Goal: Task Accomplishment & Management: Use online tool/utility

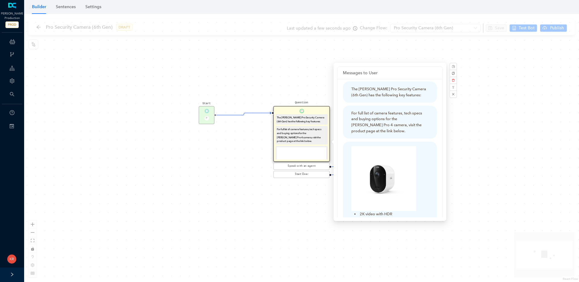
click at [220, 161] on div "Start P Question The [PERSON_NAME] Pro Security Camera (6th Gen) has the follow…" at bounding box center [301, 148] width 555 height 268
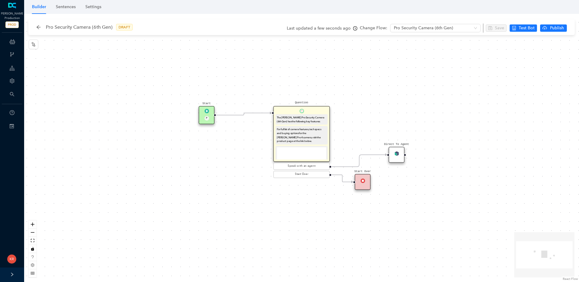
click at [33, 29] on div "Pro Security Camera (6th Gen) DRAFT Last updated a few seconds ago Change Flow:…" at bounding box center [302, 27] width 543 height 16
click at [35, 28] on div "Pro Security Camera (6th Gen) DRAFT Last updated a few seconds ago Change Flow:…" at bounding box center [302, 27] width 543 height 16
click at [36, 27] on icon "arrow-left" at bounding box center [38, 27] width 5 height 5
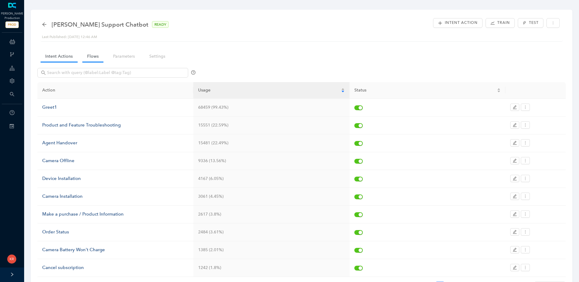
click at [85, 58] on link "Flows" at bounding box center [92, 56] width 21 height 11
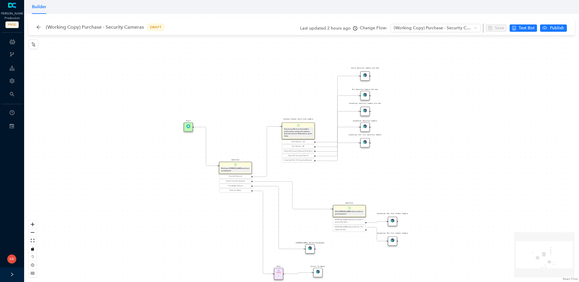
click at [367, 113] on div "Essential Security Camera 3rd Gen" at bounding box center [364, 111] width 9 height 9
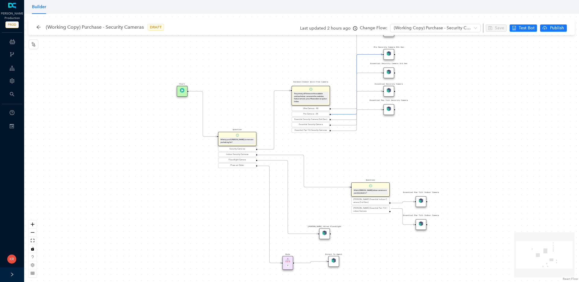
click at [390, 74] on div "Essential Security Camera 3rd Gen" at bounding box center [388, 72] width 11 height 11
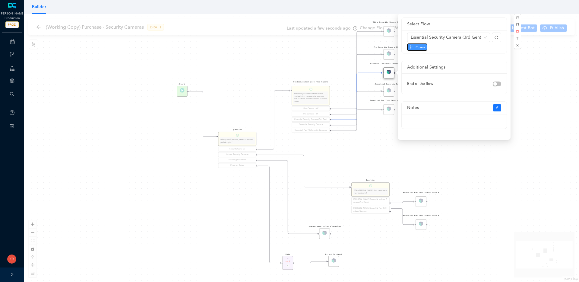
click at [420, 47] on span "Open" at bounding box center [419, 46] width 9 height 5
click at [386, 55] on div "Pro Security Camera 6th Gen" at bounding box center [388, 54] width 11 height 11
click at [422, 47] on span "Open" at bounding box center [419, 46] width 9 height 5
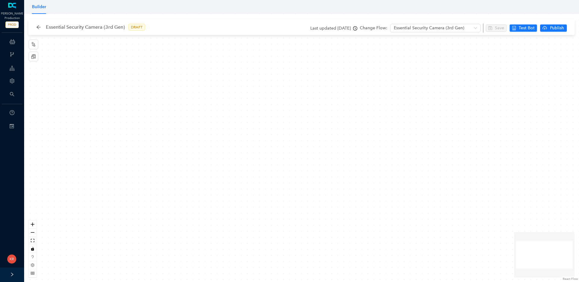
click at [218, 85] on div at bounding box center [301, 148] width 555 height 268
click at [35, 55] on icon "reconciliation" at bounding box center [33, 56] width 4 height 4
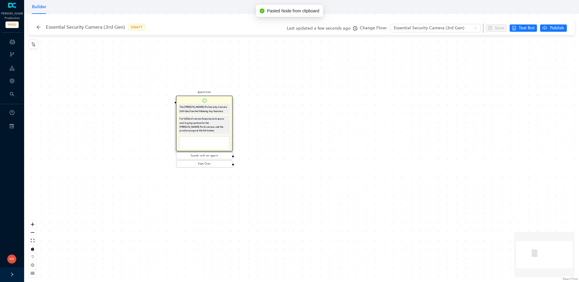
drag, startPoint x: 312, startPoint y: 122, endPoint x: 217, endPoint y: 104, distance: 96.7
click at [217, 104] on div "The [PERSON_NAME] Pro Security Camera (6th Gen) has the following key features:" at bounding box center [204, 109] width 52 height 11
click at [217, 112] on div "The Arlo Pro Security Camera (6th Gen) has the following key features:" at bounding box center [203, 109] width 49 height 8
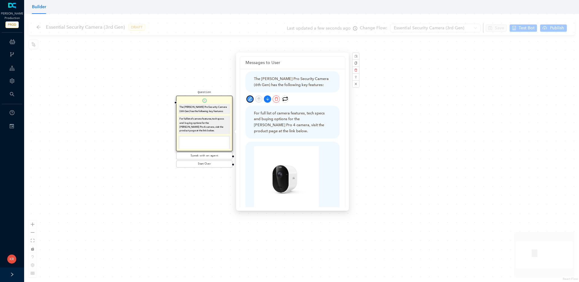
click at [249, 98] on icon "edit" at bounding box center [250, 99] width 4 height 4
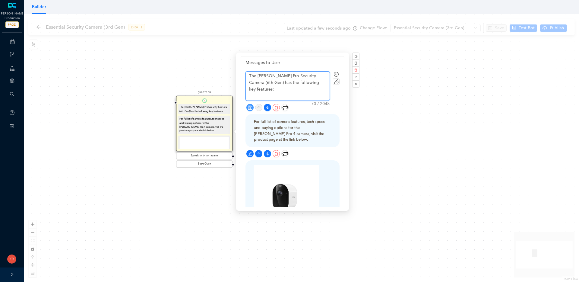
click at [270, 75] on textarea "The [PERSON_NAME] Pro Security Camera (6th Gen) has the following key features:" at bounding box center [288, 85] width 84 height 29
type textarea "The Arlo E Security Camera (6th Gen) has the following key features:"
type textarea "The Arlo Es Security Camera (6th Gen) has the following key features:"
type textarea "The Arlo Ess Security Camera (6th Gen) has the following key features:"
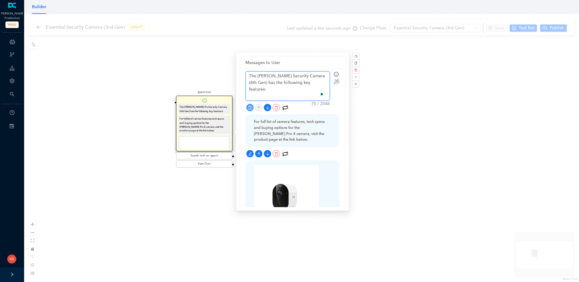
type textarea "The Arlo Esse Security Camera (6th Gen) has the following key features:"
type textarea "The Arlo Essen Security Camera (6th Gen) has the following key features:"
type textarea "The Arlo Essent Security Camera (6th Gen) has the following key features:"
type textarea "The Arlo Essenti Security Camera (6th Gen) has the following key features:"
type textarea "The Arlo Essentia Security Camera (6th Gen) has the following key features:"
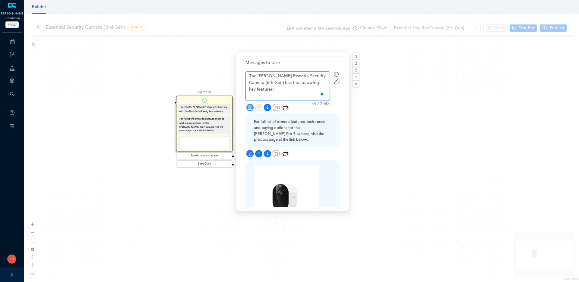
type textarea "The Arlo Essential Security Camera (6th Gen) has the following key features:"
click at [324, 74] on textarea "The Arlo Essential Security Camera (6th Gen) has the following key features:" at bounding box center [288, 85] width 84 height 29
type textarea "The Arlo Essential Security Camera (6t Gen) has the following key features:"
type textarea "The Arlo Essential Security Camera (6 Gen) has the following key features:"
type textarea "The Arlo Essential Security Camera (63 Gen) has the following key features:"
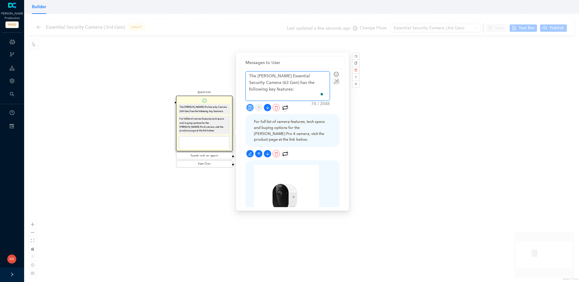
type textarea "The Arlo Essential Security Camera (63r Gen) has the following key features:"
type textarea "The Arlo Essential Security Camera (63rd Gen) has the following key features:"
click at [300, 86] on textarea "The Arlo Essential Security Camera (63rd Gen) has the following key features:" at bounding box center [288, 85] width 84 height 29
click at [252, 81] on textarea "The Arlo Essential Security Camera (63rd Gen) has the following key features:" at bounding box center [288, 85] width 84 height 29
type textarea "The Arlo Essential Security Camera (3rd Gen) has the following key features:"
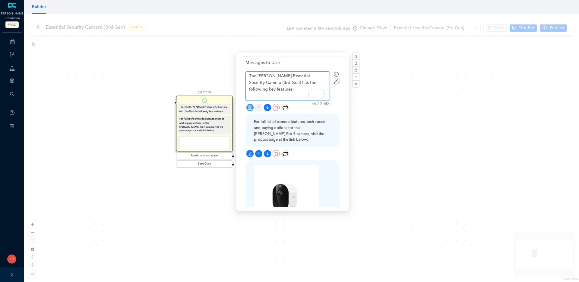
click at [321, 83] on textarea "The Arlo Essential Security Camera (3rd Gen) has the following key features:" at bounding box center [288, 85] width 84 height 29
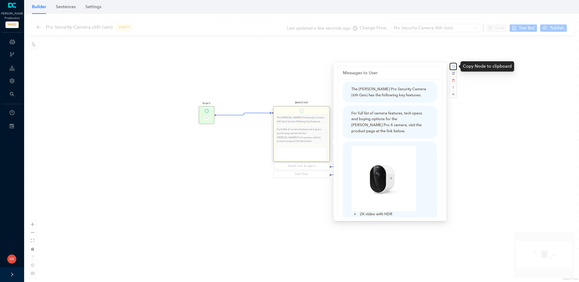
click at [453, 66] on rect "button" at bounding box center [453, 66] width 3 height 3
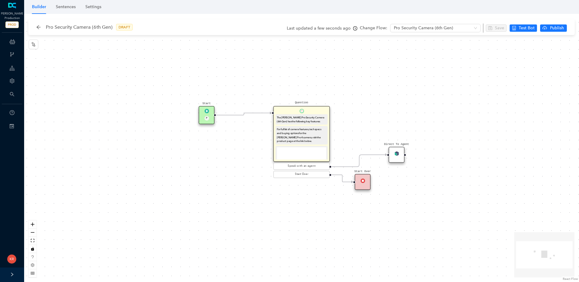
click at [308, 139] on div "For full list of camera features, tech specs and buying options for the [PERSON…" at bounding box center [301, 135] width 49 height 16
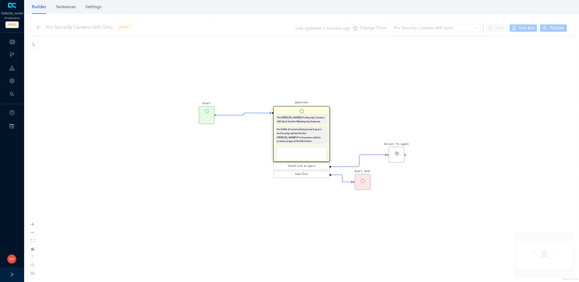
click at [308, 139] on div "For full list of camera features, tech specs and buying options for the [PERSON…" at bounding box center [301, 135] width 49 height 16
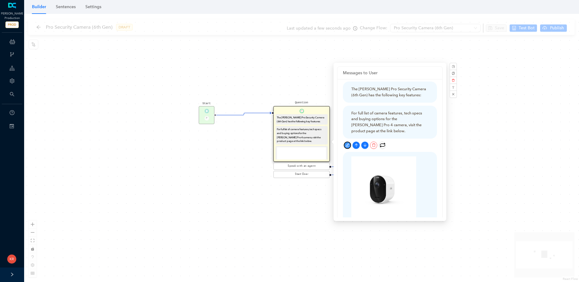
click at [348, 145] on icon "edit" at bounding box center [347, 145] width 4 height 4
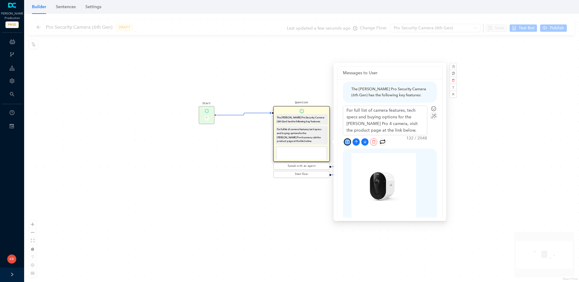
click at [348, 145] on button "button" at bounding box center [347, 141] width 7 height 7
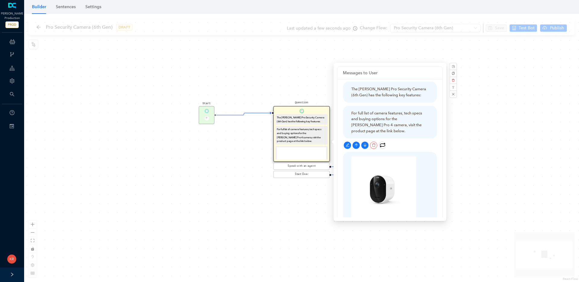
click at [421, 119] on div "For full list of camera features, tech specs and buying options for the [PERSON…" at bounding box center [389, 122] width 77 height 24
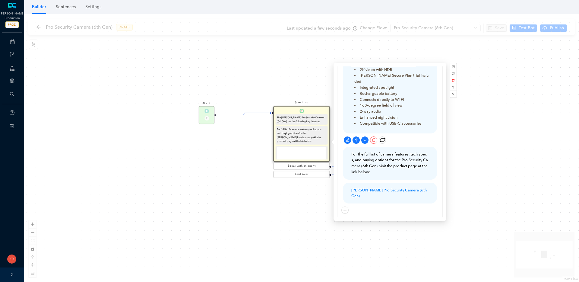
scroll to position [180, 0]
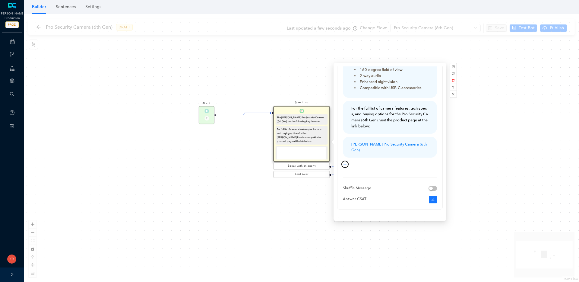
click at [344, 162] on icon "plus" at bounding box center [345, 164] width 4 height 4
click at [338, 172] on link "Rich Text" at bounding box center [340, 172] width 22 height 7
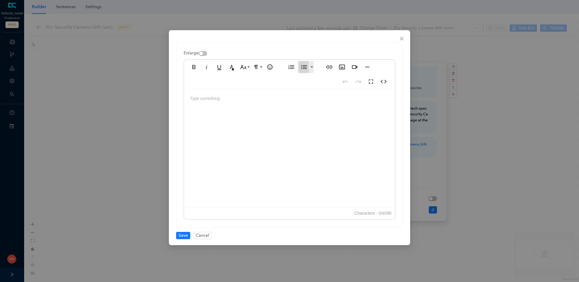
click at [303, 68] on icon "button" at bounding box center [303, 66] width 7 height 7
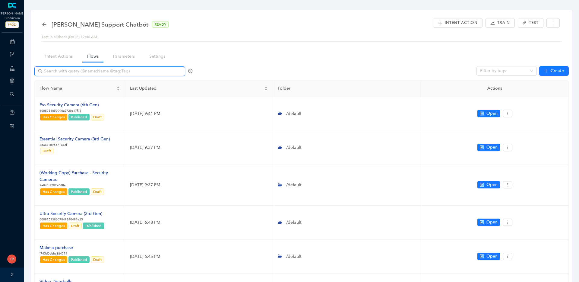
click at [121, 71] on input "text" at bounding box center [110, 71] width 133 height 7
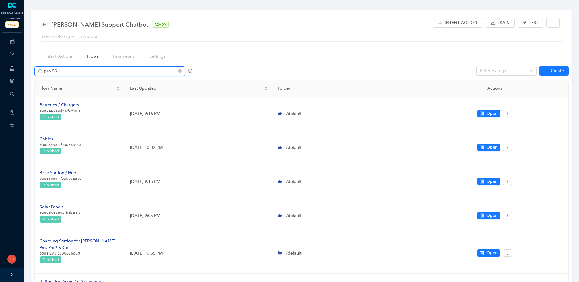
type input "pro 5S"
